Goal: Communication & Community: Ask a question

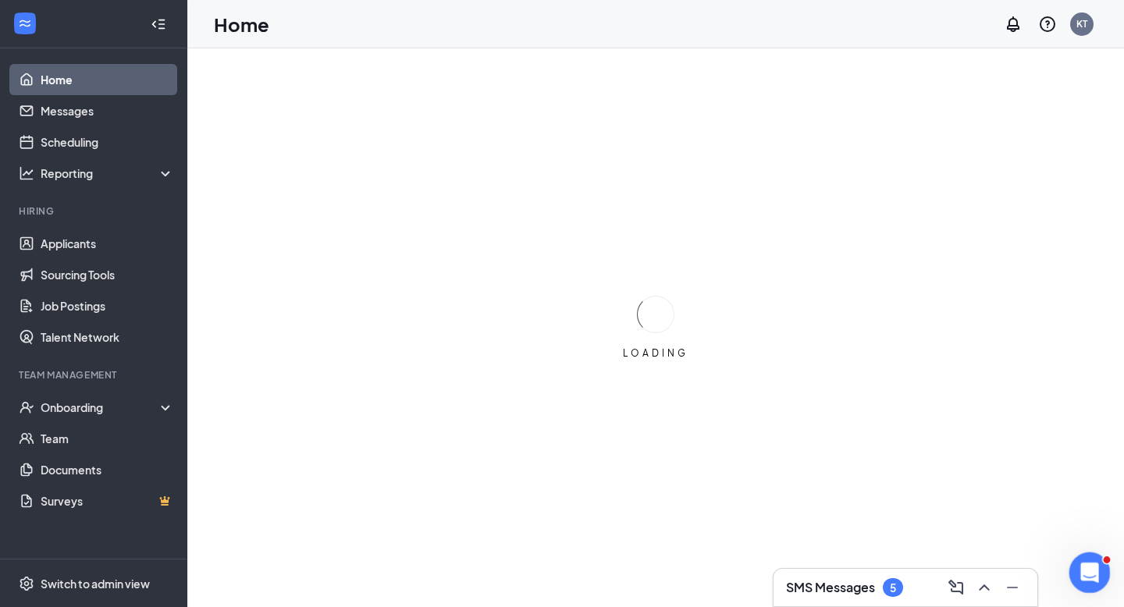
click at [1085, 563] on icon "Open Intercom Messenger" at bounding box center [1087, 571] width 26 height 26
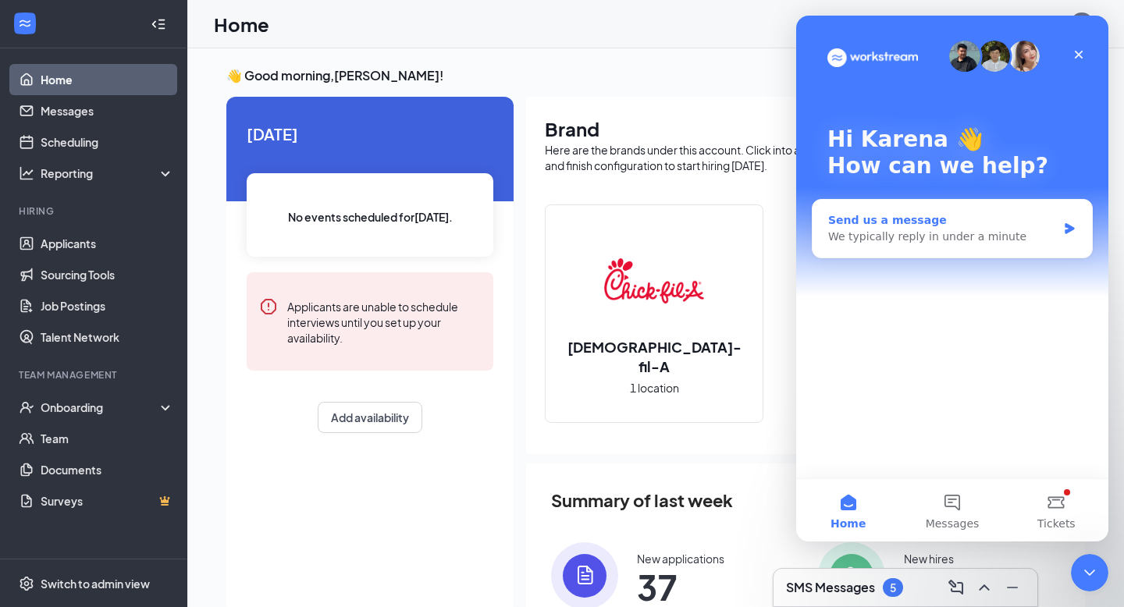
click at [882, 241] on div "We typically reply in under a minute" at bounding box center [942, 237] width 229 height 16
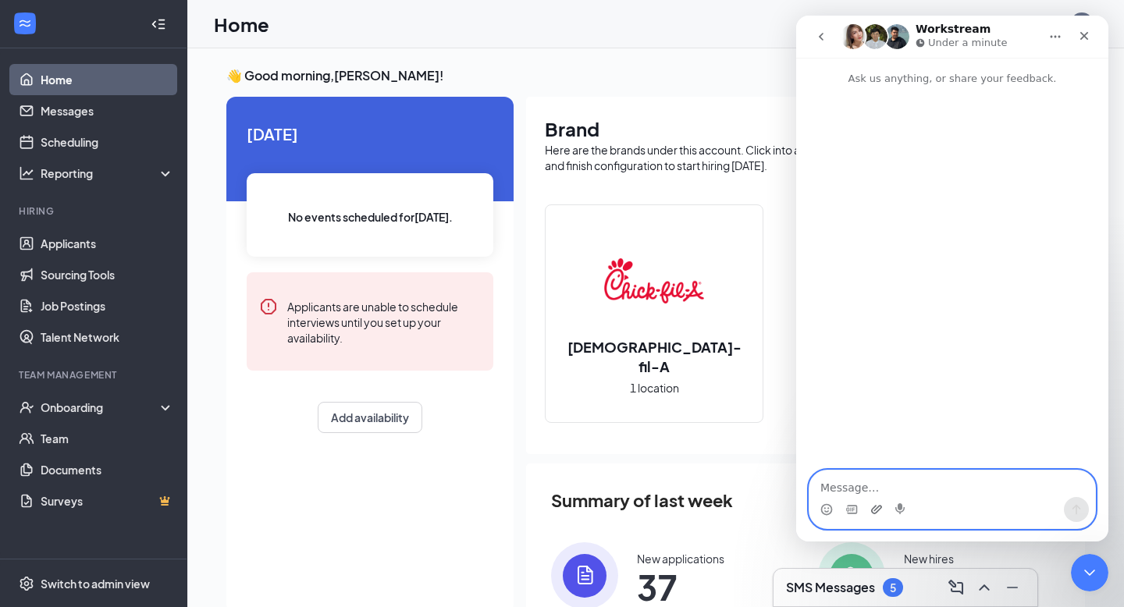
click at [879, 510] on icon "Upload attachment" at bounding box center [876, 509] width 12 height 12
click at [872, 481] on textarea "Message…" at bounding box center [952, 483] width 286 height 27
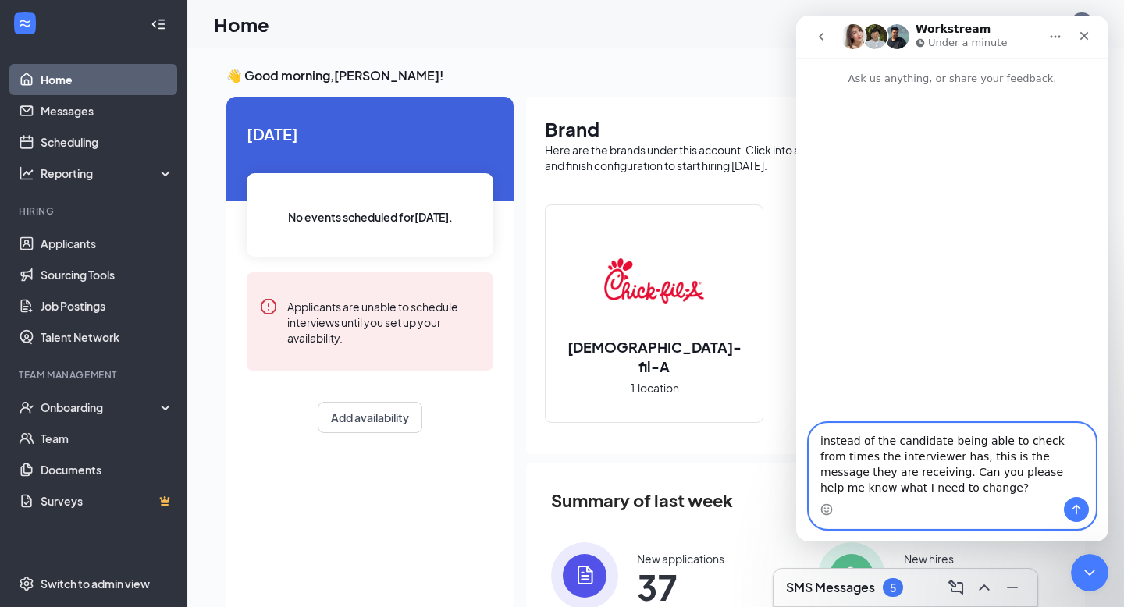
click at [824, 442] on textarea "instead of the candidate being able to check from times the interviewer has, th…" at bounding box center [952, 460] width 286 height 73
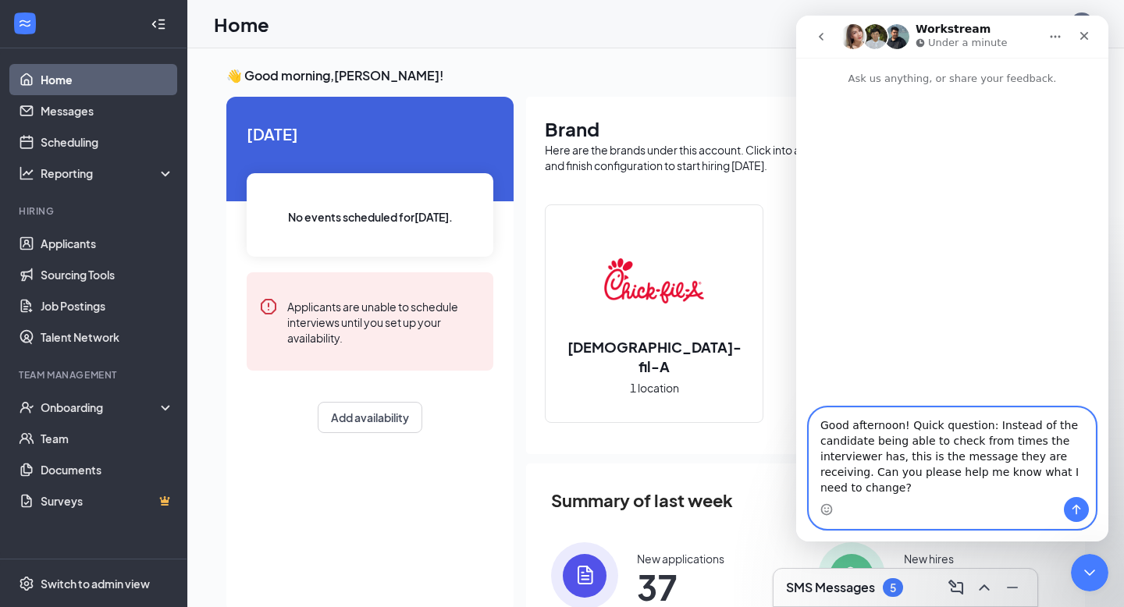
type textarea "Good afternoon! Quick question: Instead of the candidate being able to check fr…"
click at [1074, 508] on icon "Send a message…" at bounding box center [1076, 509] width 12 height 12
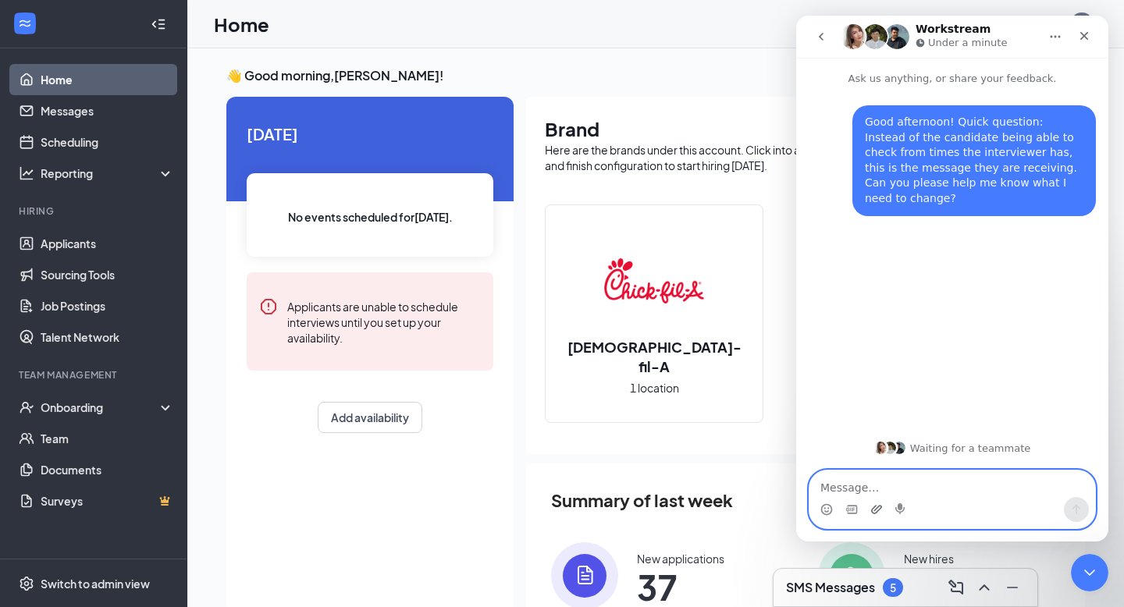
click at [875, 511] on icon "Upload attachment" at bounding box center [876, 509] width 12 height 12
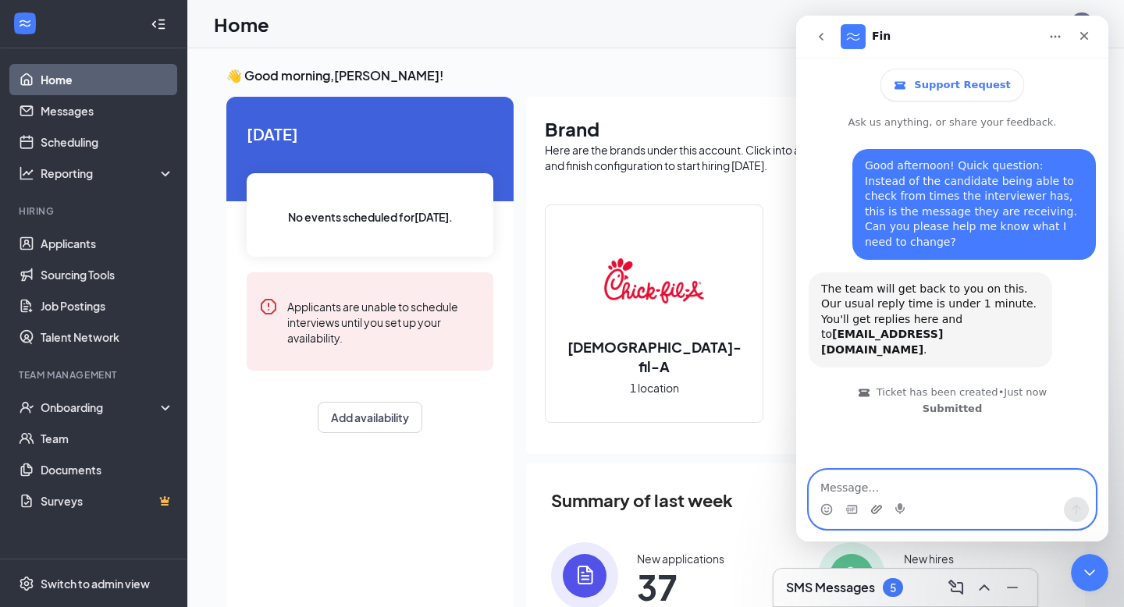
click at [879, 511] on icon "Upload attachment" at bounding box center [876, 509] width 12 height 12
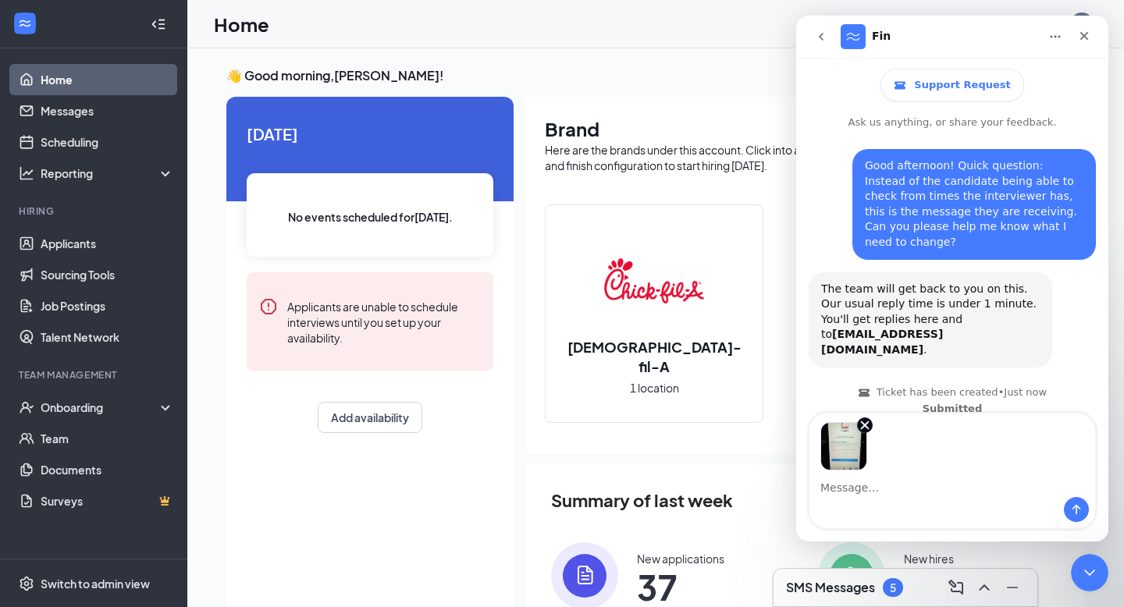
scroll to position [9, 0]
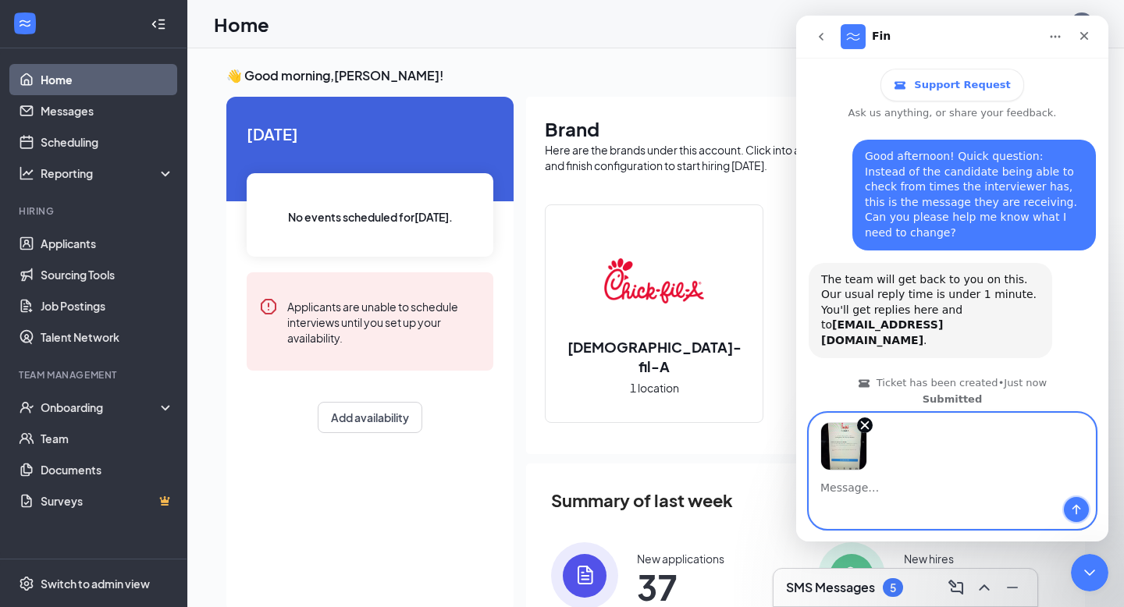
click at [1080, 514] on icon "Send a message…" at bounding box center [1076, 509] width 12 height 12
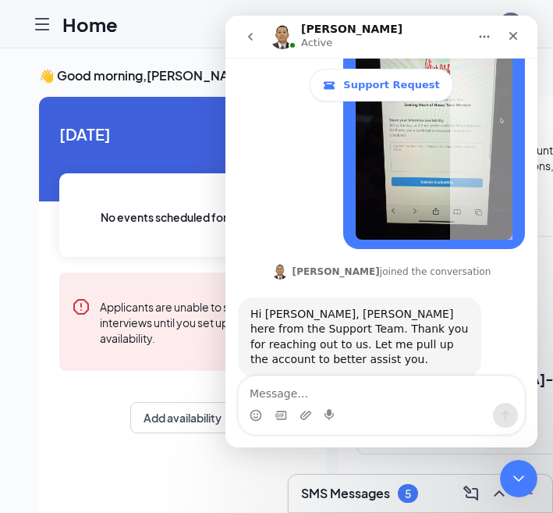
scroll to position [415, 0]
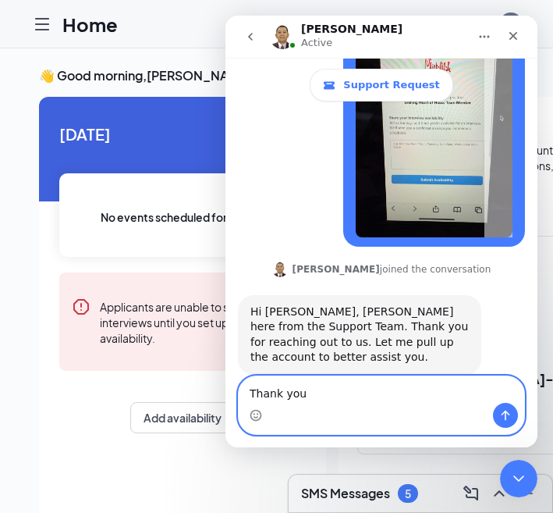
type textarea "Thank you."
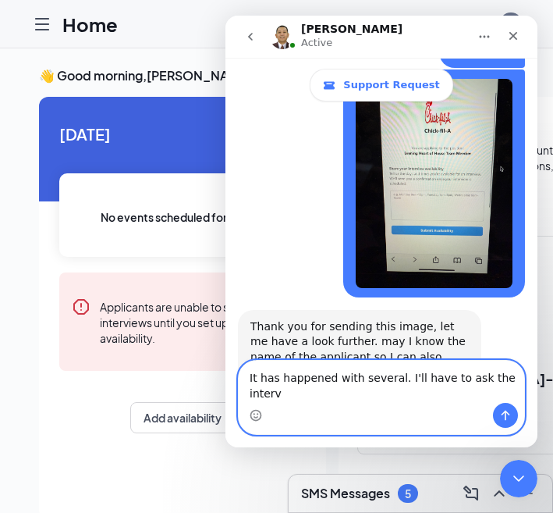
scroll to position [544, 0]
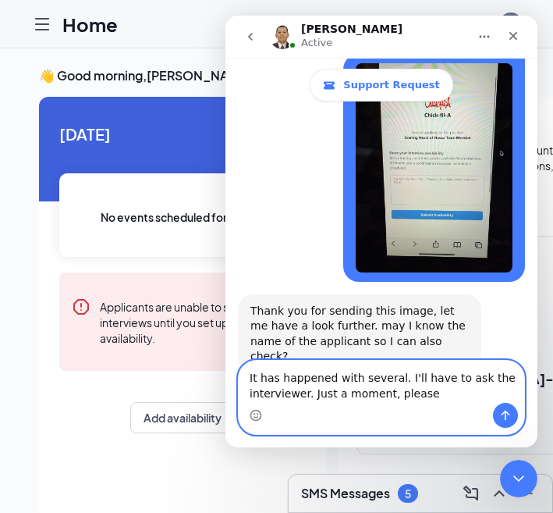
type textarea "It has happened with several. I'll have to ask the interviewer. Just a moment, …"
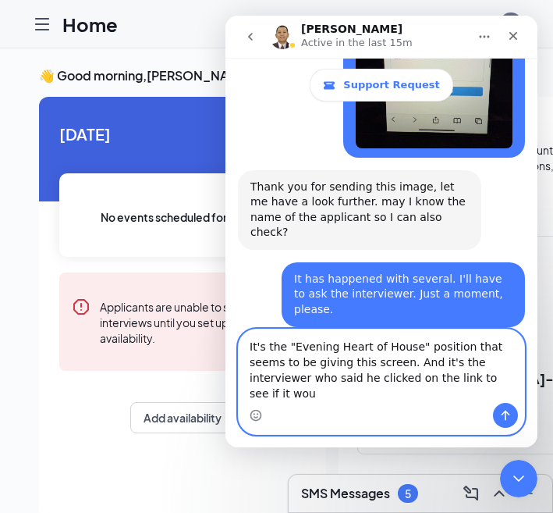
scroll to position [683, 0]
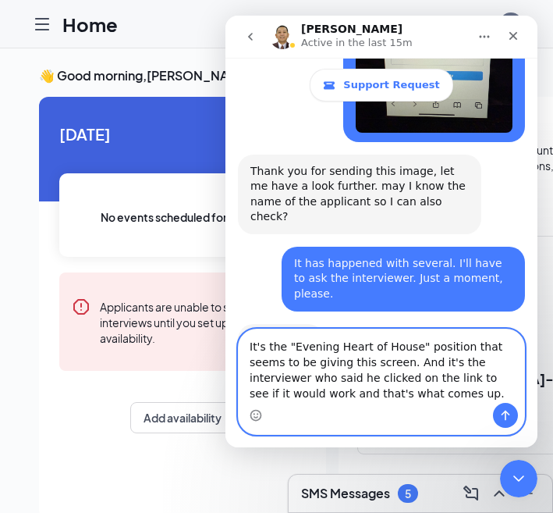
type textarea "It's the "Evening Heart of House" position that seems to be giving this screen.…"
click at [508, 417] on icon "Send a message…" at bounding box center [505, 415] width 12 height 12
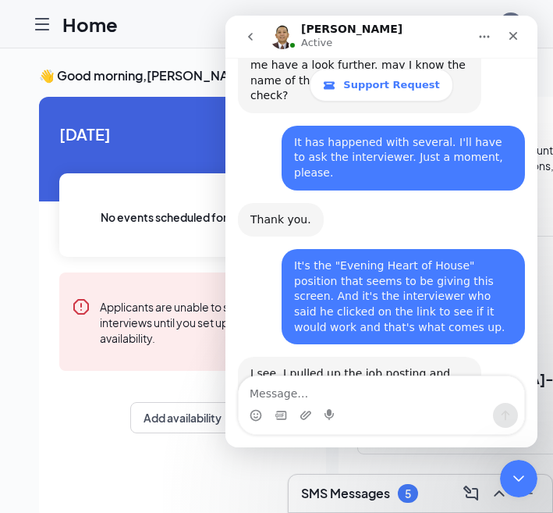
scroll to position [821, 0]
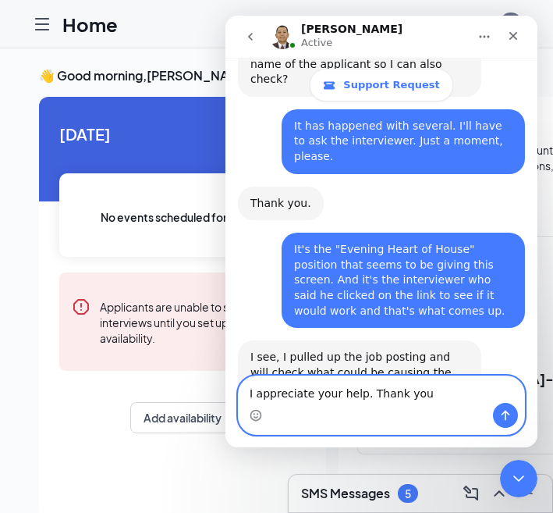
type textarea "I appreciate your help. Thank you"
click at [502, 413] on icon "Send a message…" at bounding box center [506, 415] width 9 height 10
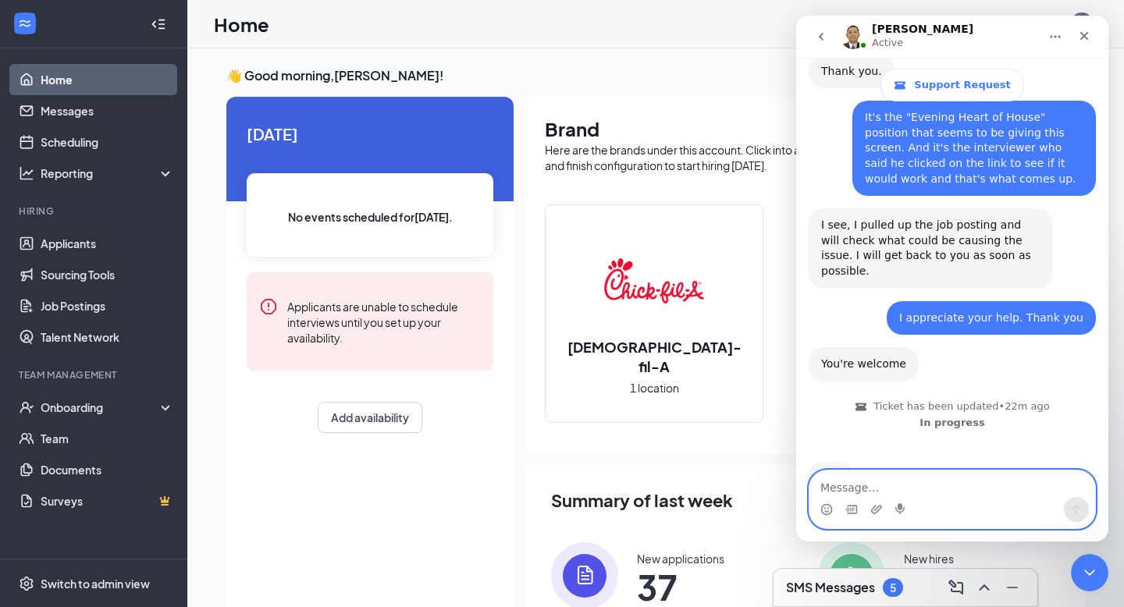
scroll to position [918, 0]
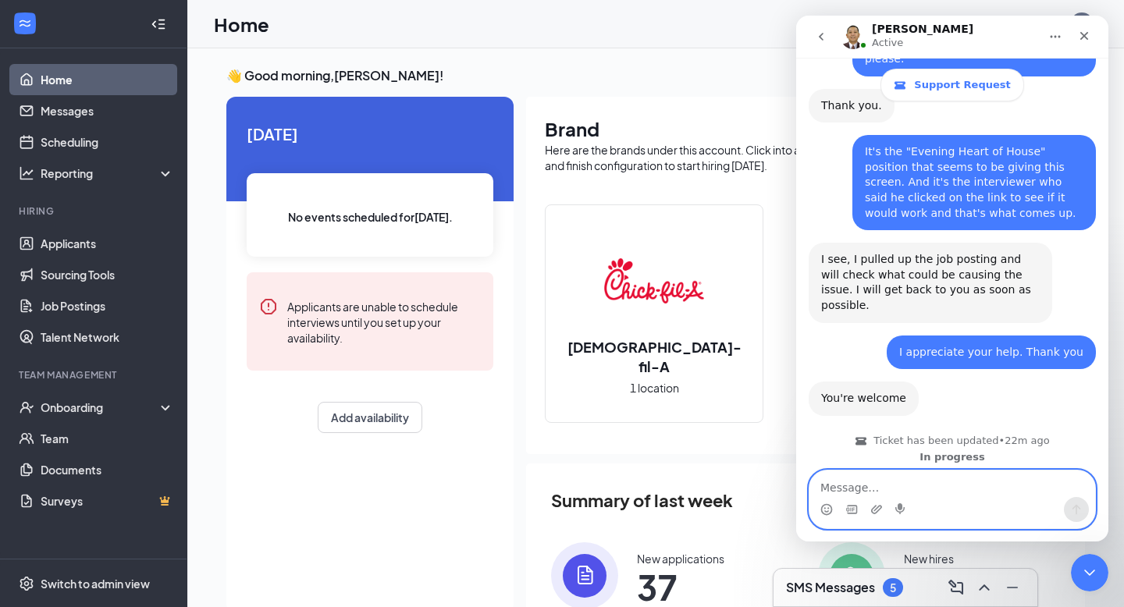
click at [848, 488] on textarea "Message…" at bounding box center [952, 483] width 286 height 27
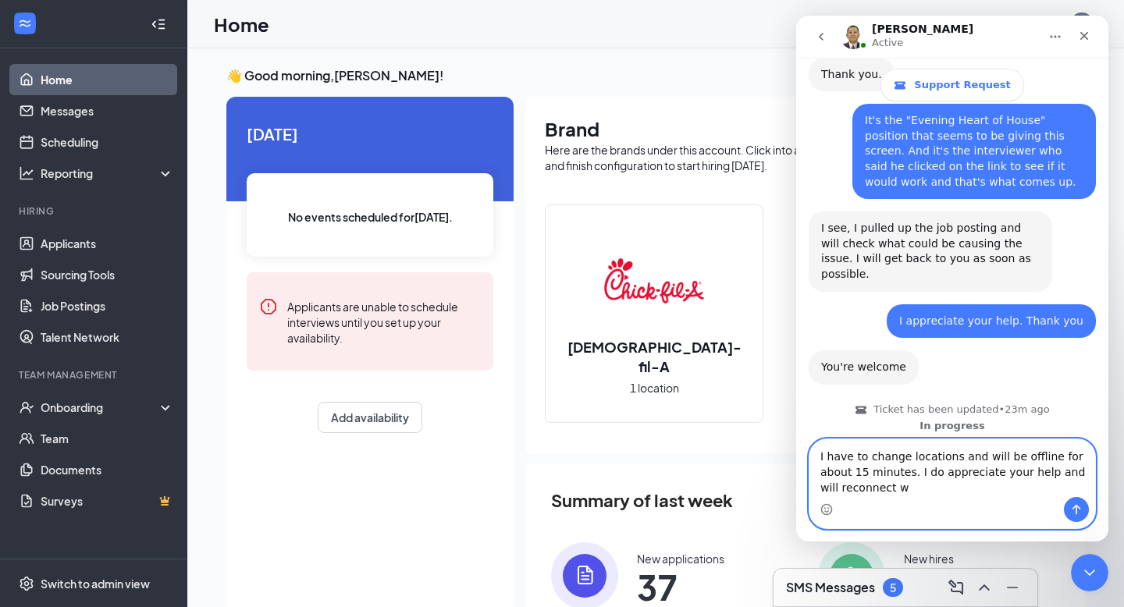
scroll to position [967, 0]
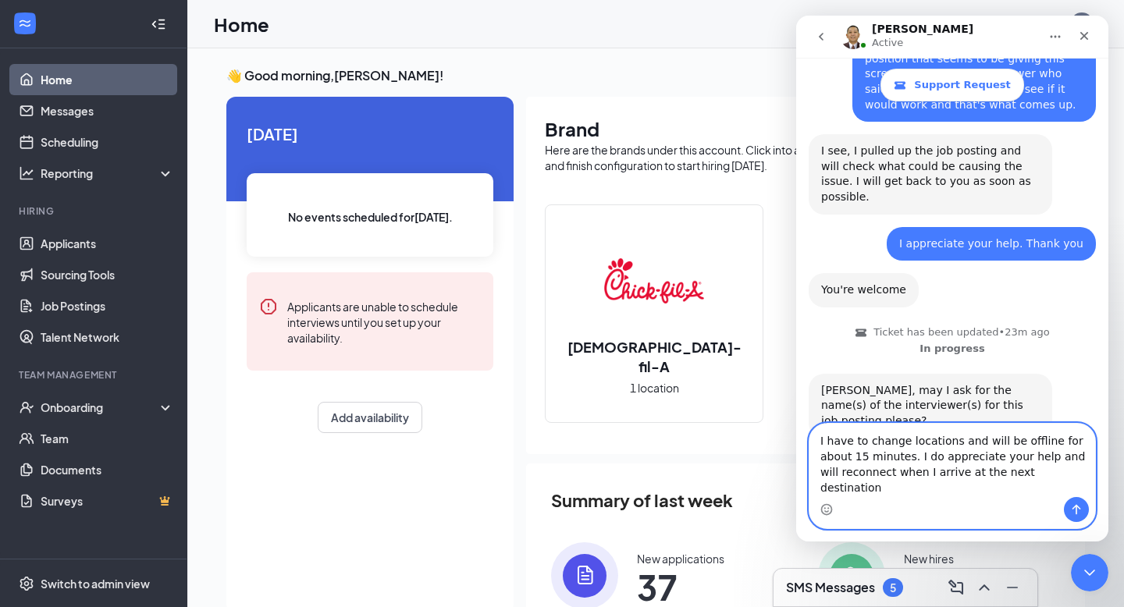
type textarea "I have to change locations and will be offline for about 15 minutes. I do appre…"
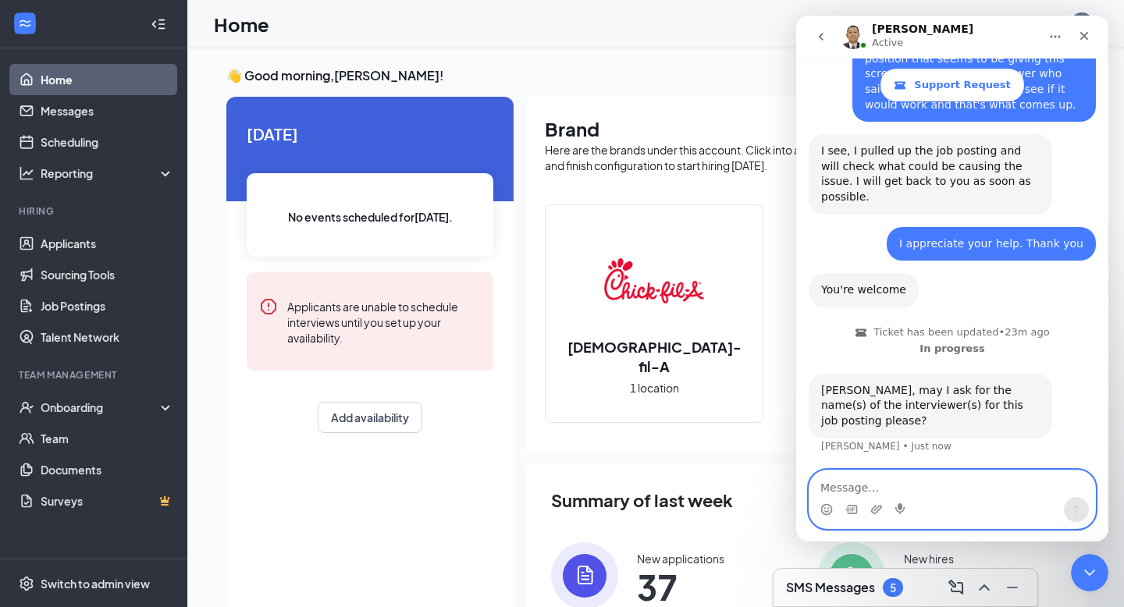
scroll to position [1088, 0]
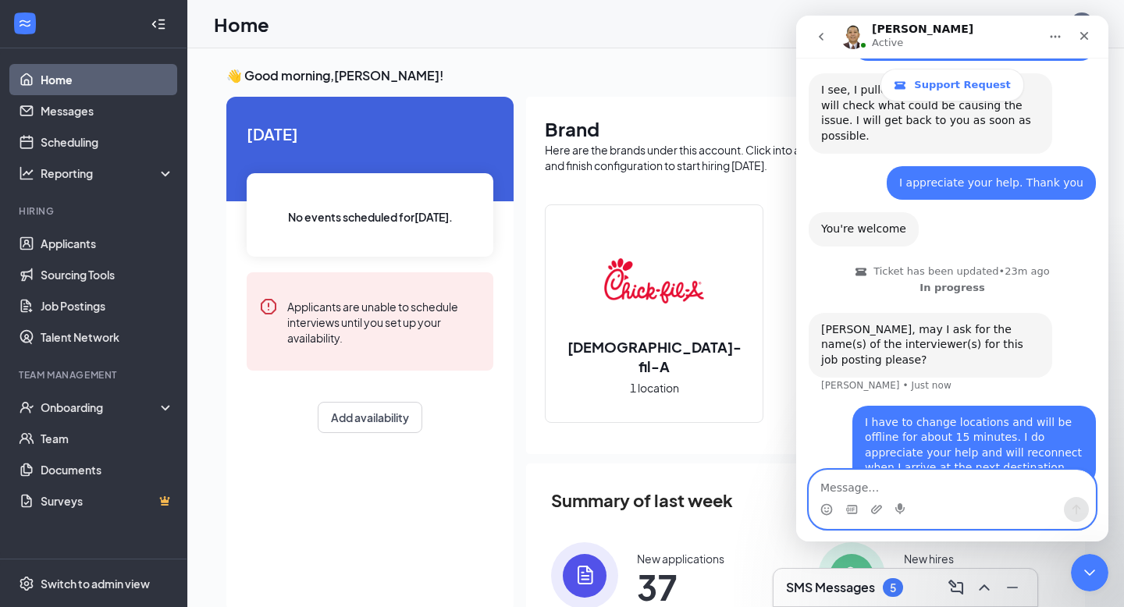
click at [857, 478] on textarea "Message…" at bounding box center [952, 483] width 286 height 27
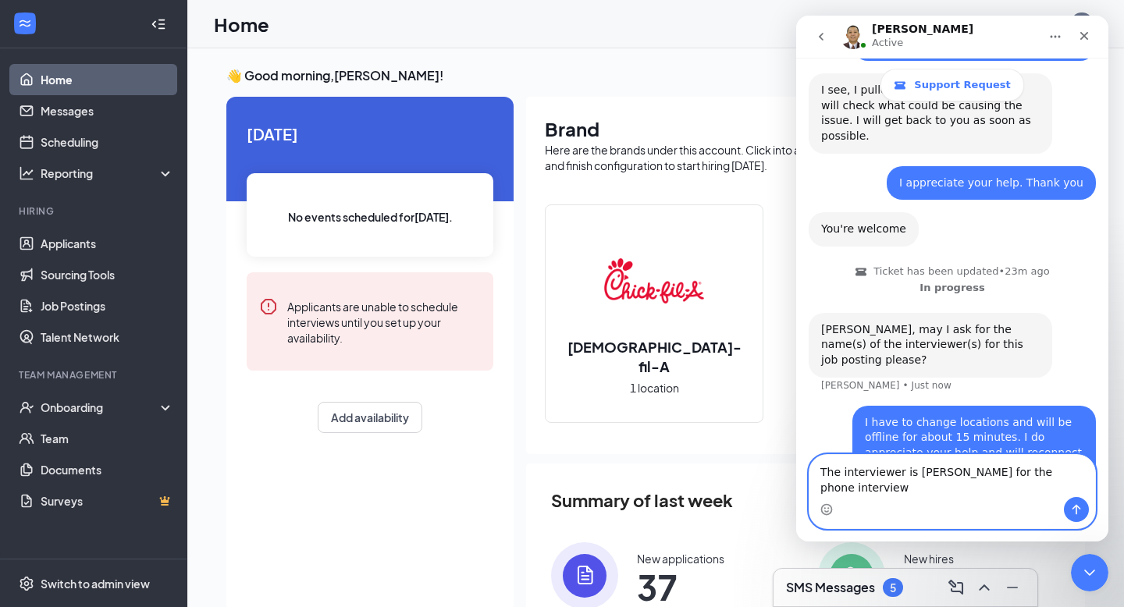
scroll to position [1103, 0]
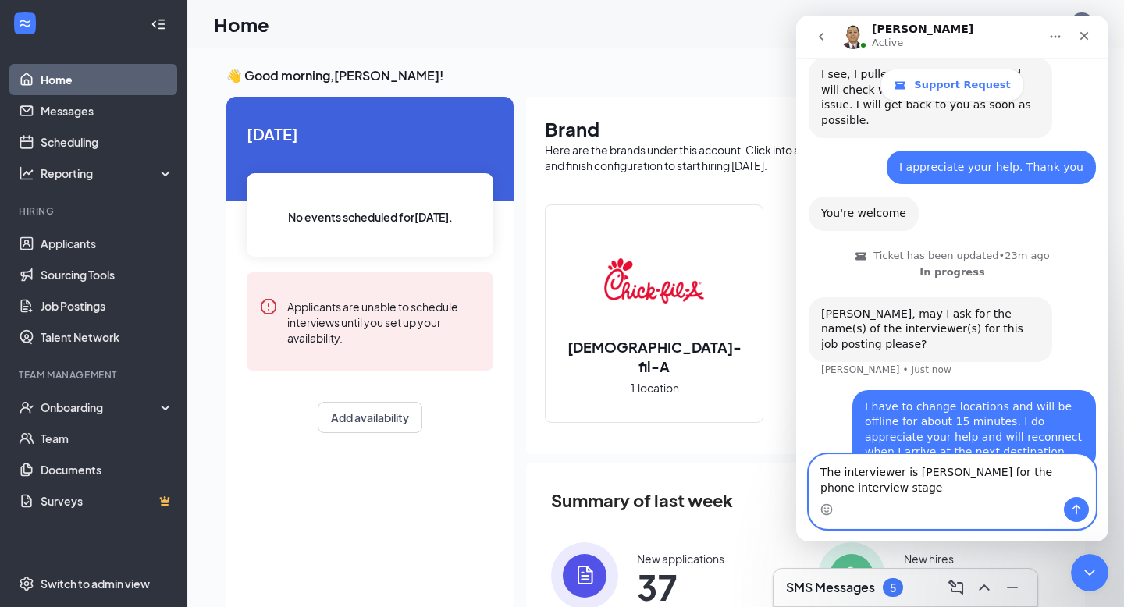
type textarea "The interviewer is [PERSON_NAME] for the phone interview stage."
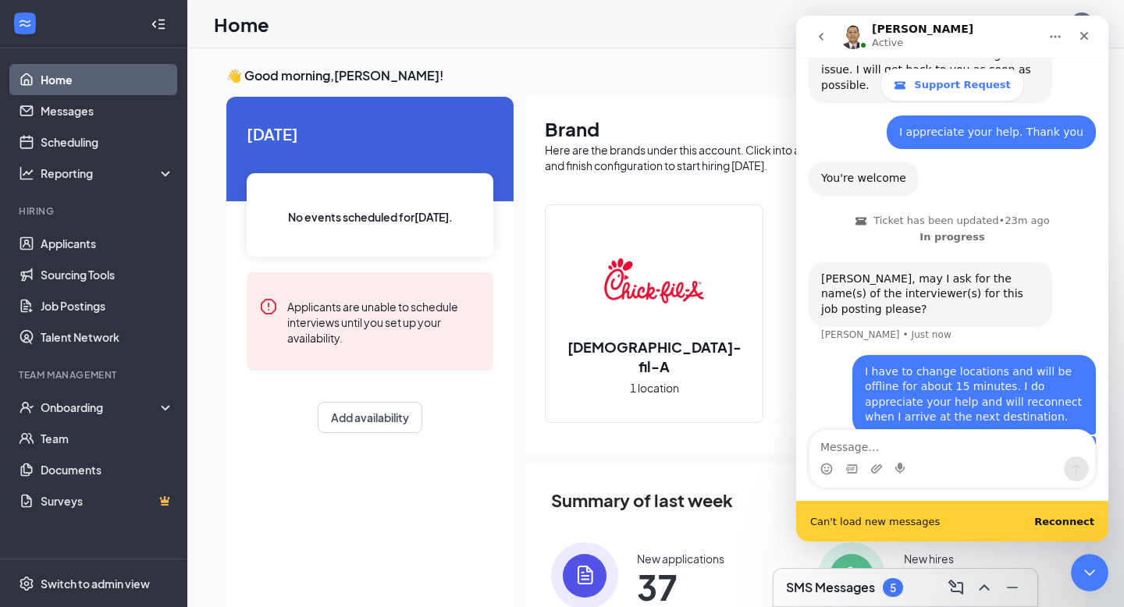
scroll to position [1179, 0]
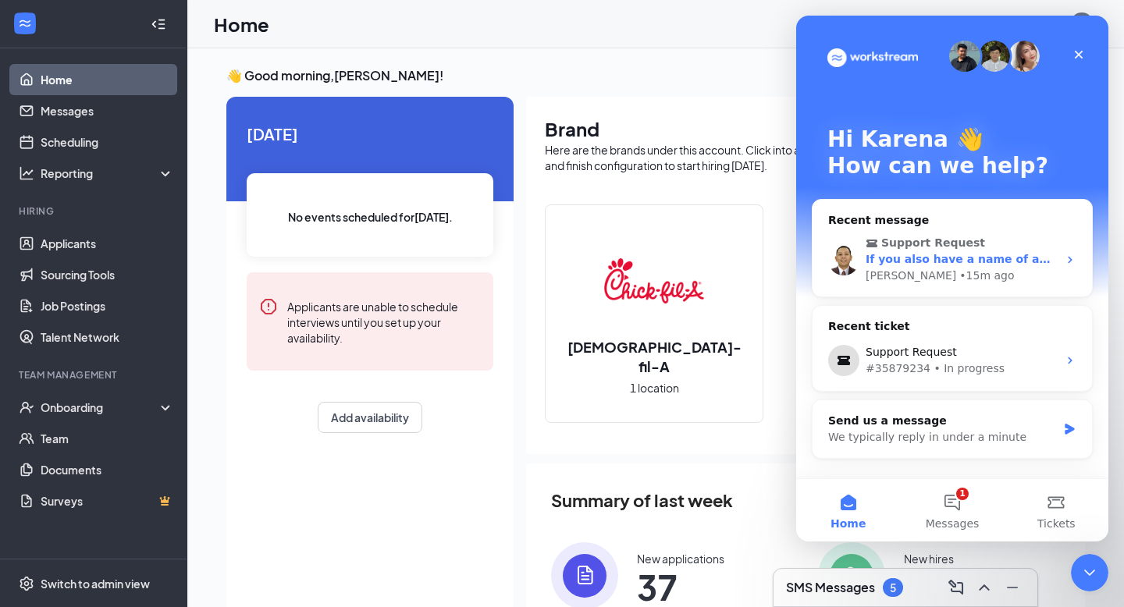
drag, startPoint x: 1051, startPoint y: 231, endPoint x: 1015, endPoint y: 229, distance: 36.0
click at [1046, 229] on div "Support Request If you also have a name of an applicant I can check that would …" at bounding box center [951, 259] width 279 height 74
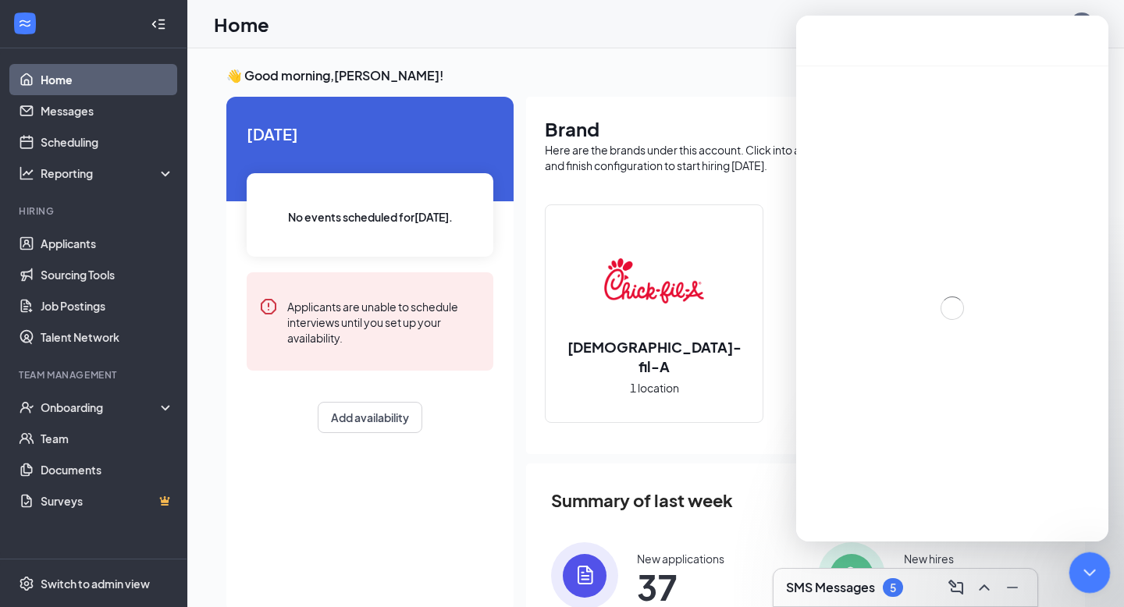
click at [1083, 577] on icon "Close Intercom Messenger" at bounding box center [1087, 570] width 19 height 19
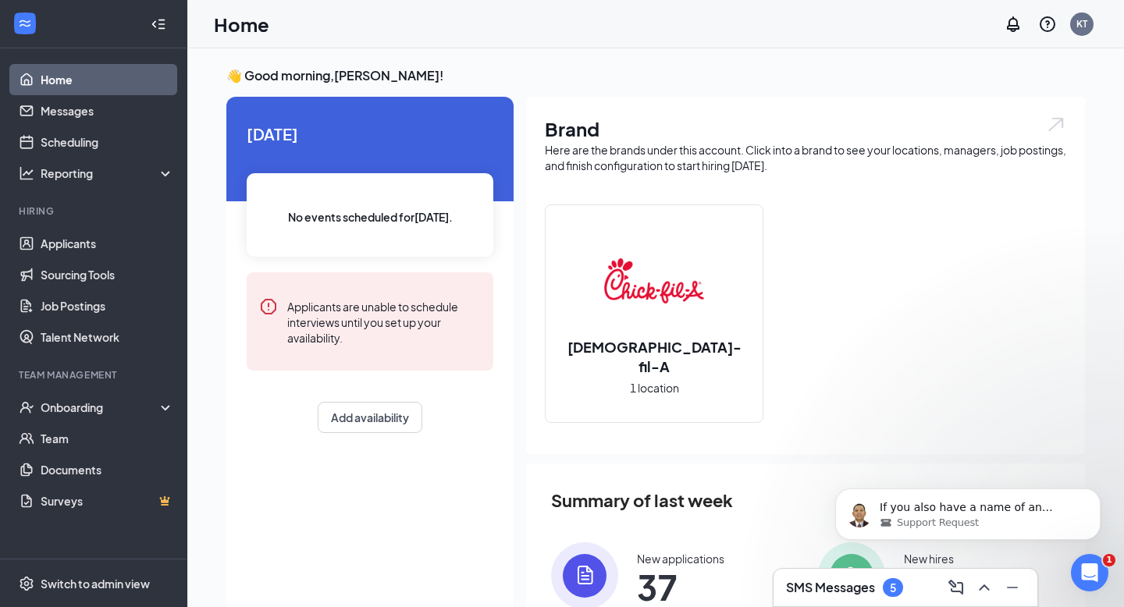
scroll to position [0, 0]
click at [928, 508] on p "If you also have a name of an applicant I can check that would help but I will …" at bounding box center [979, 508] width 201 height 16
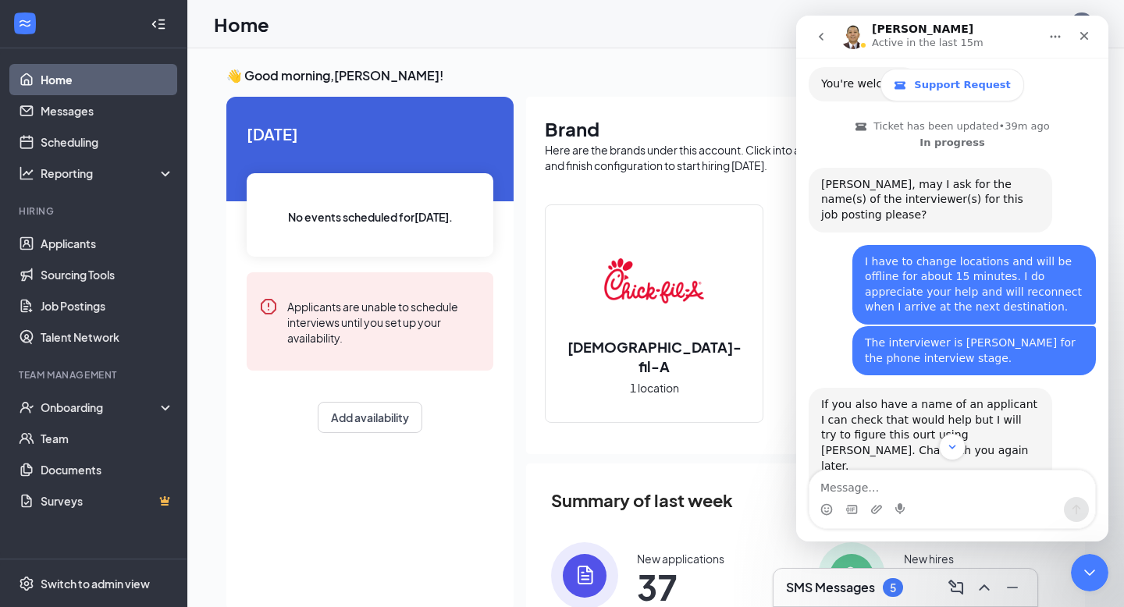
scroll to position [1306, 0]
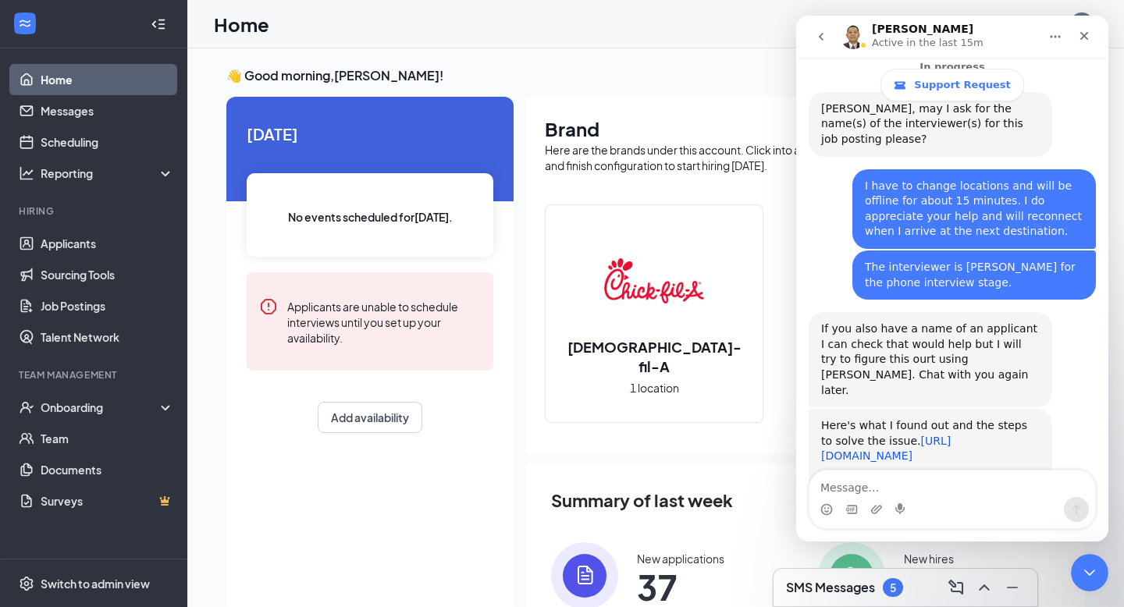
click at [946, 435] on link "[URL][DOMAIN_NAME]" at bounding box center [886, 449] width 130 height 28
